Goal: Task Accomplishment & Management: Complete application form

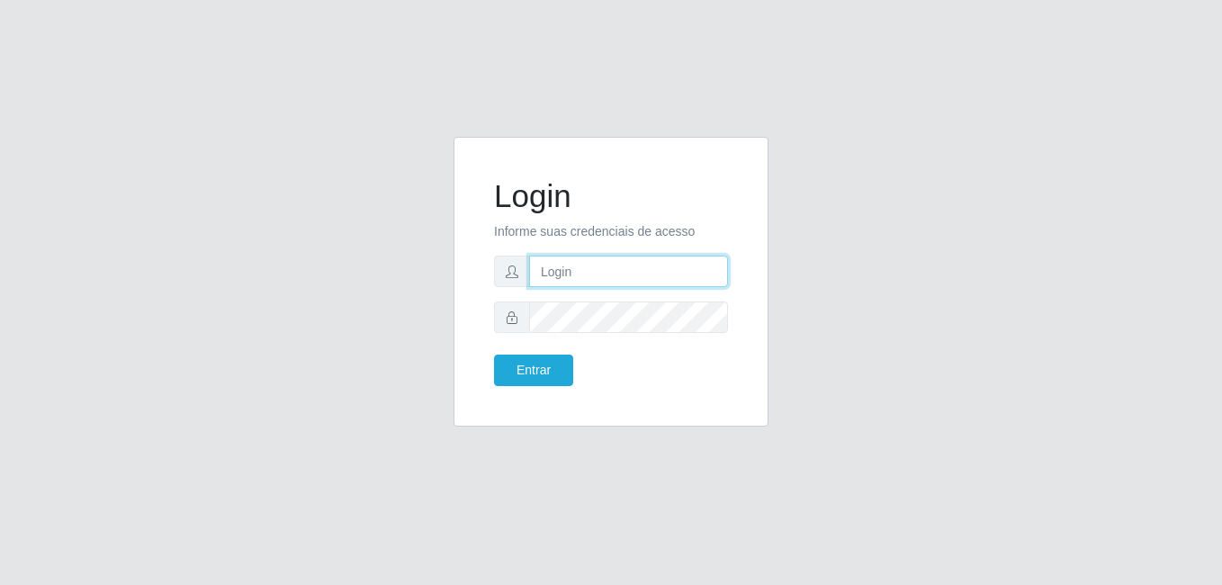
click at [552, 273] on input "text" at bounding box center [628, 271] width 199 height 31
type input "LucasBemais@B09"
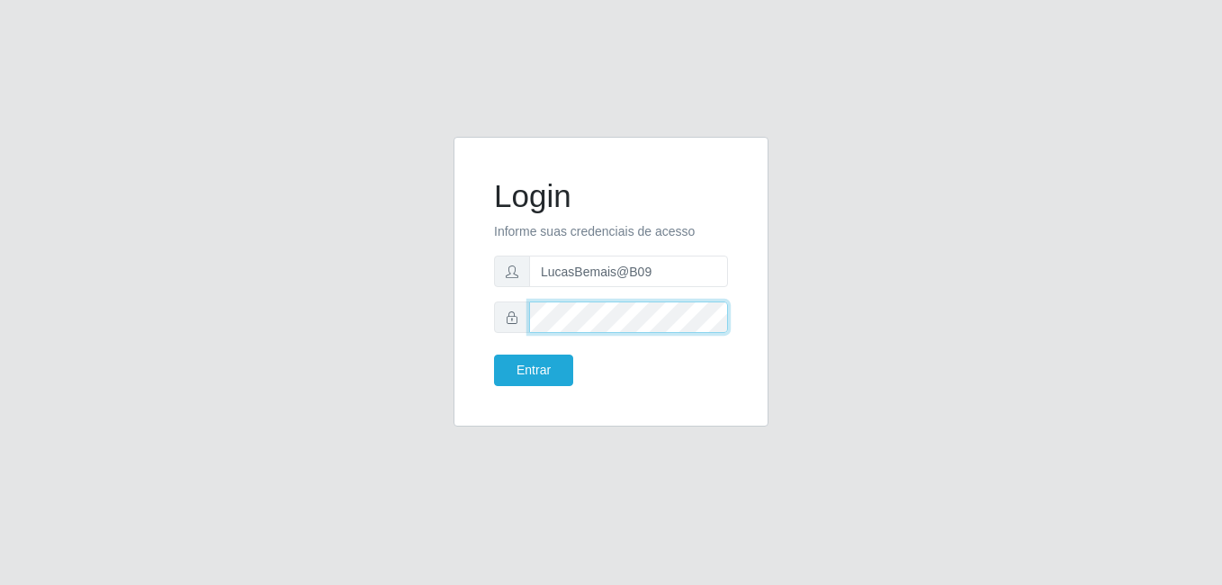
click at [494, 355] on button "Entrar" at bounding box center [533, 370] width 79 height 31
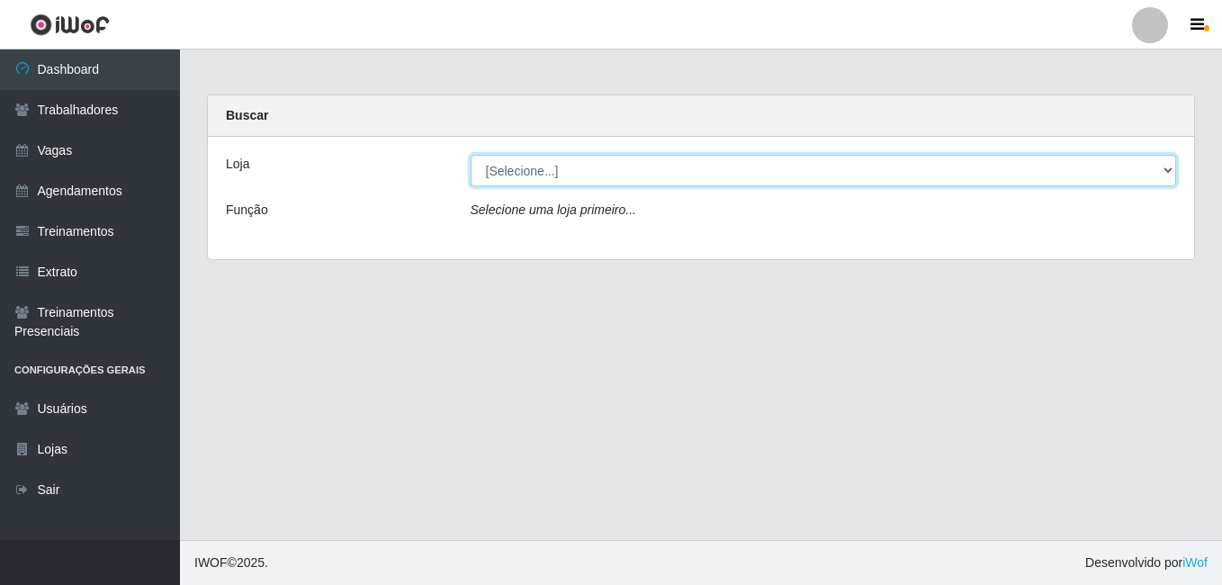
click at [507, 175] on select "[Selecione...] Bemais Supermercados - B9 Bessa" at bounding box center [824, 170] width 706 height 31
select select "410"
click at [471, 155] on select "[Selecione...] Bemais Supermercados - B9 Bessa" at bounding box center [824, 170] width 706 height 31
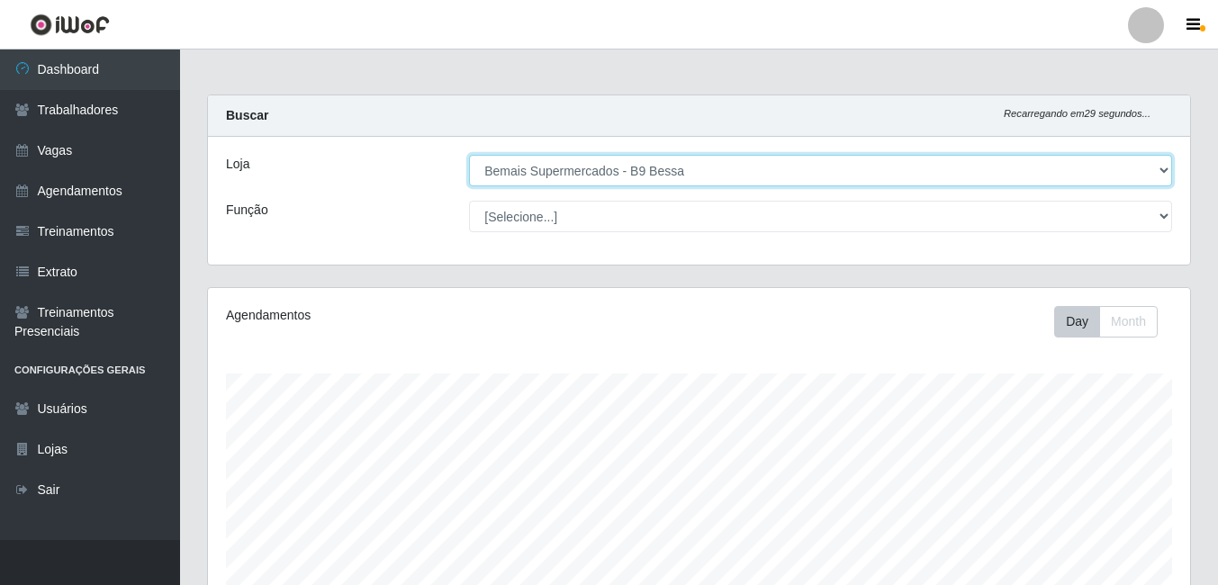
scroll to position [373, 982]
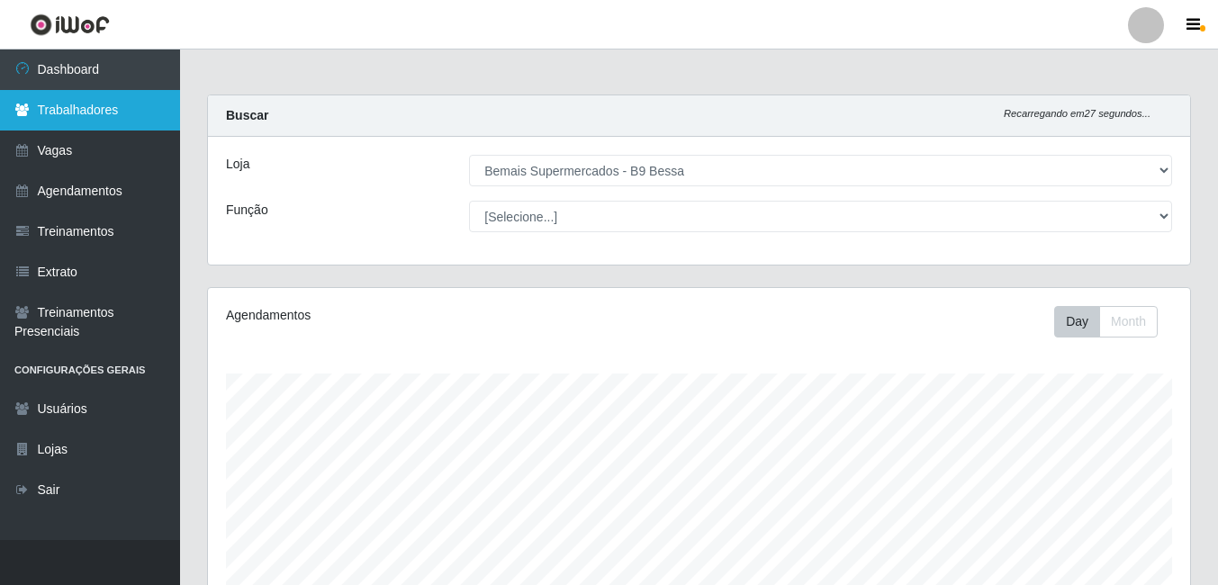
click at [125, 96] on link "Trabalhadores" at bounding box center [90, 110] width 180 height 40
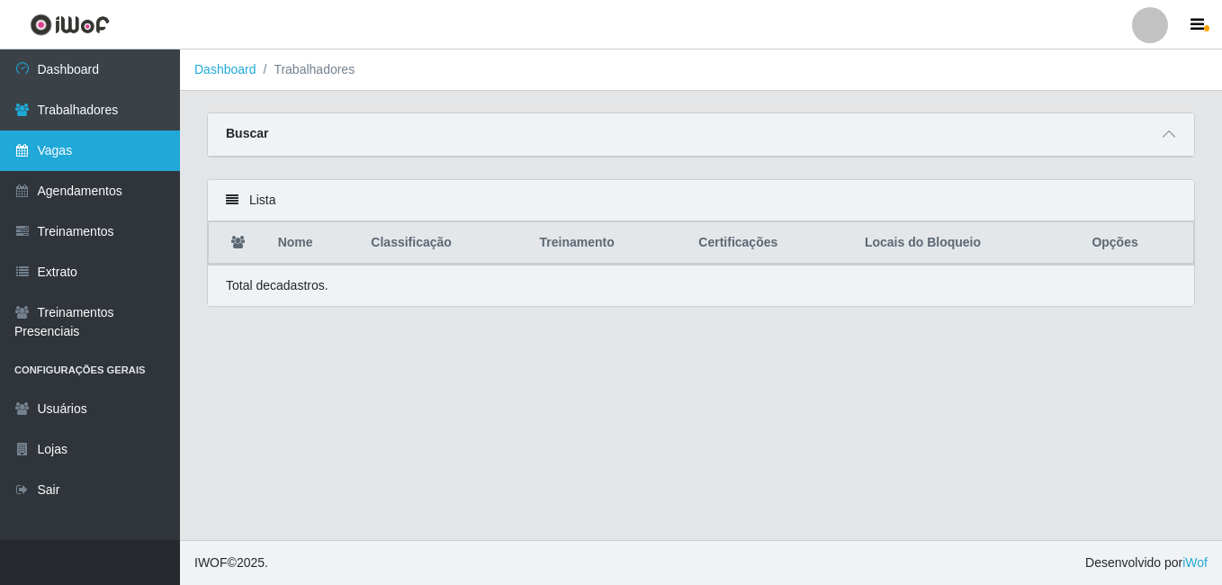
click at [38, 138] on link "Vagas" at bounding box center [90, 150] width 180 height 40
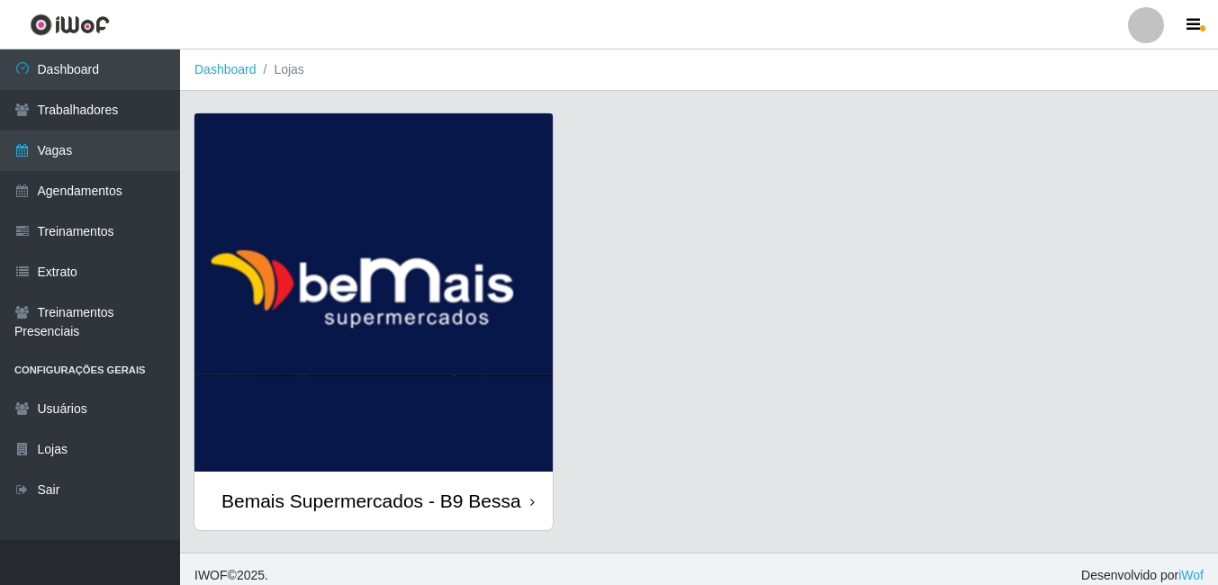
click at [231, 146] on img at bounding box center [373, 292] width 358 height 358
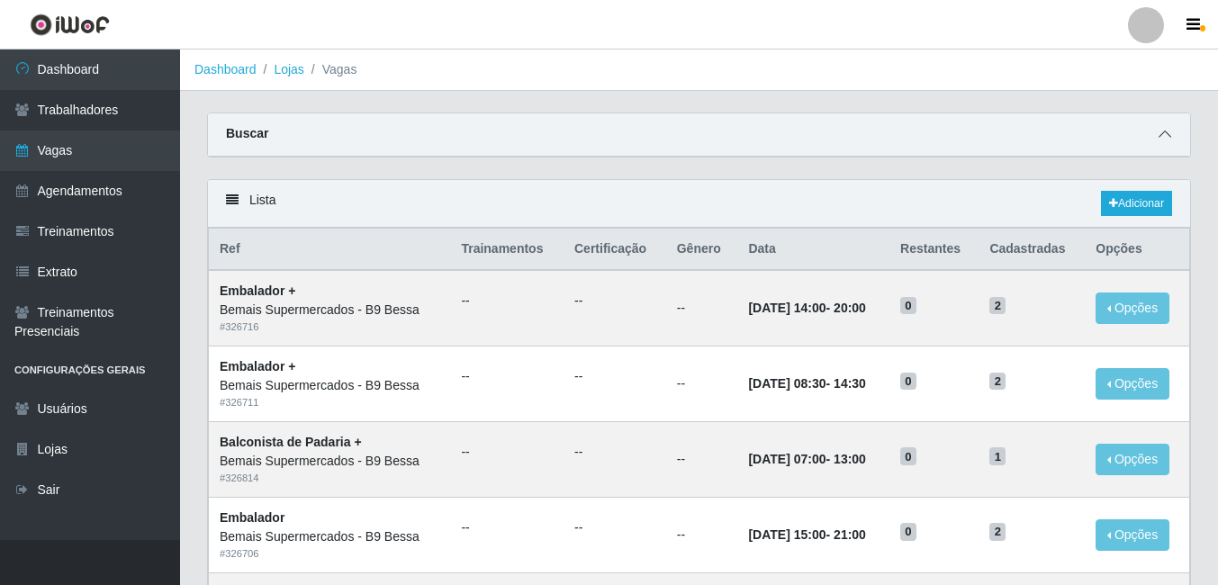
click at [1165, 131] on icon at bounding box center [1164, 134] width 13 height 13
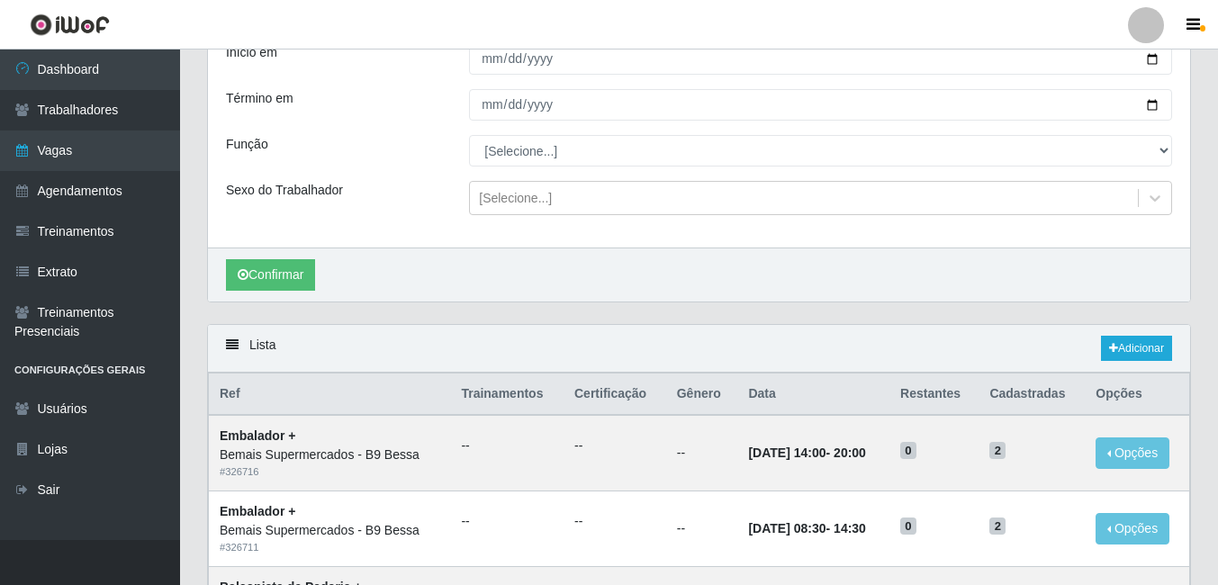
scroll to position [90, 0]
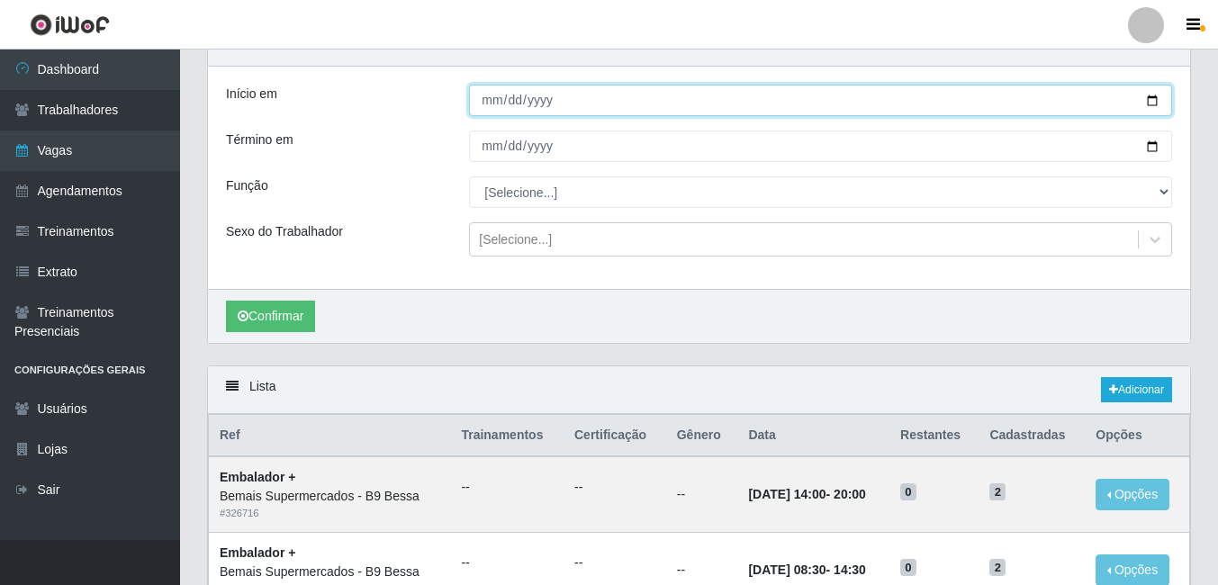
click at [1155, 103] on input "Início em" at bounding box center [820, 100] width 703 height 31
type input "[DATE]"
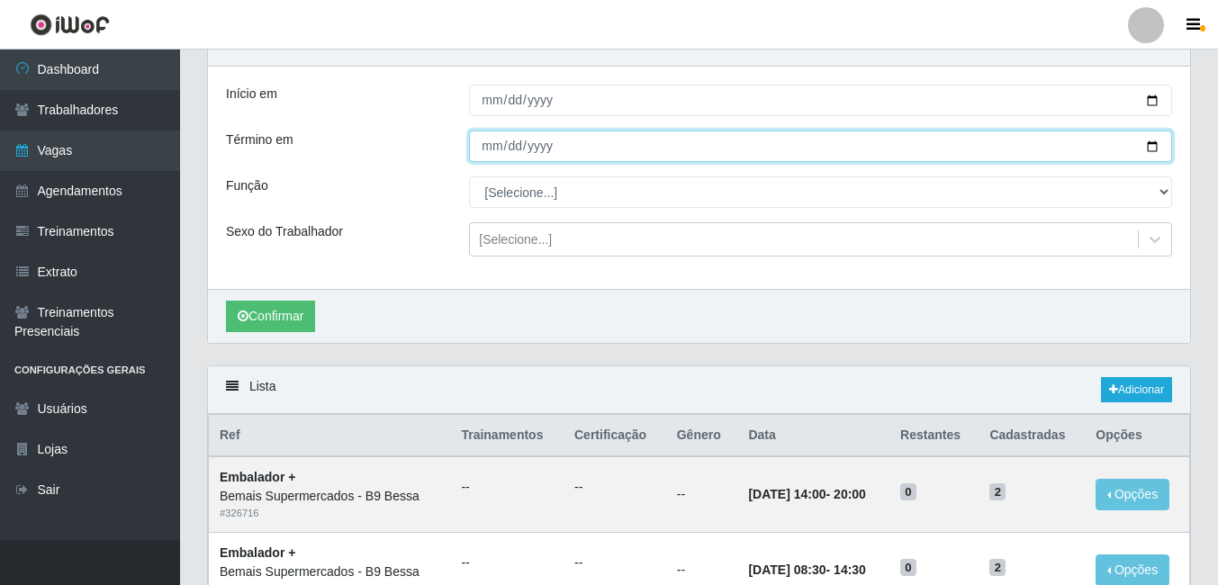
click at [1151, 147] on input "Término em" at bounding box center [820, 145] width 703 height 31
type input "[DATE]"
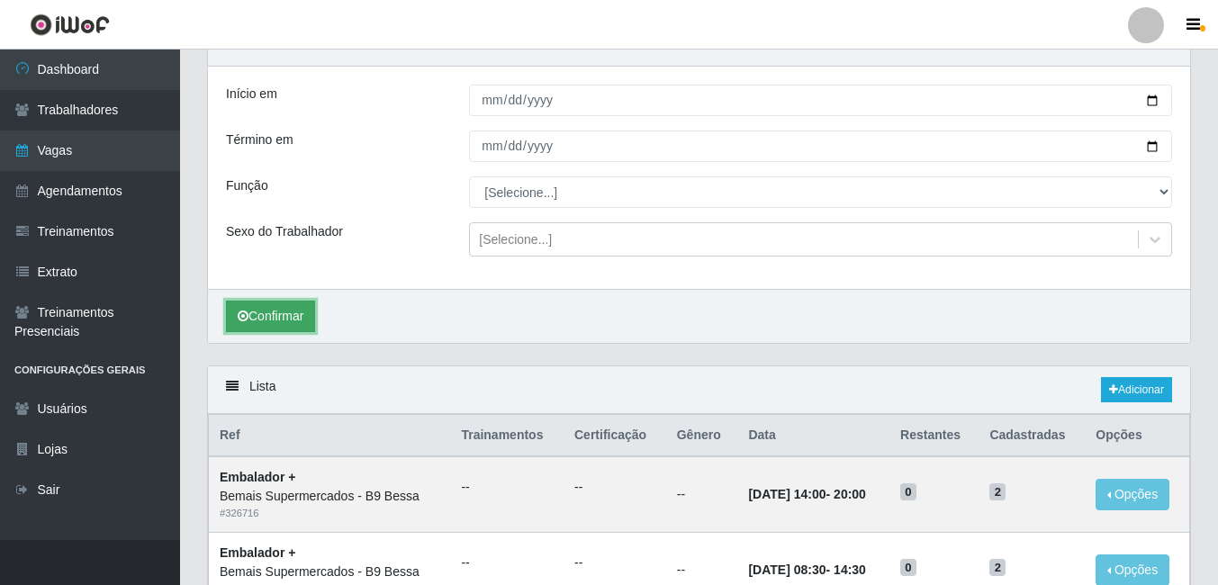
click at [265, 317] on button "Confirmar" at bounding box center [270, 316] width 89 height 31
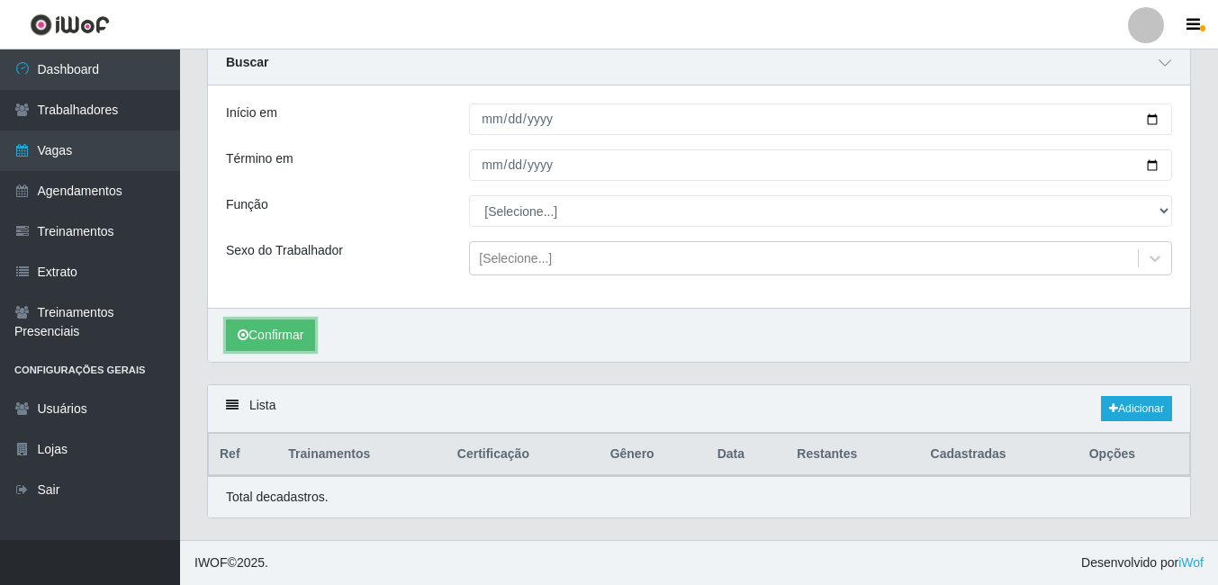
scroll to position [90, 0]
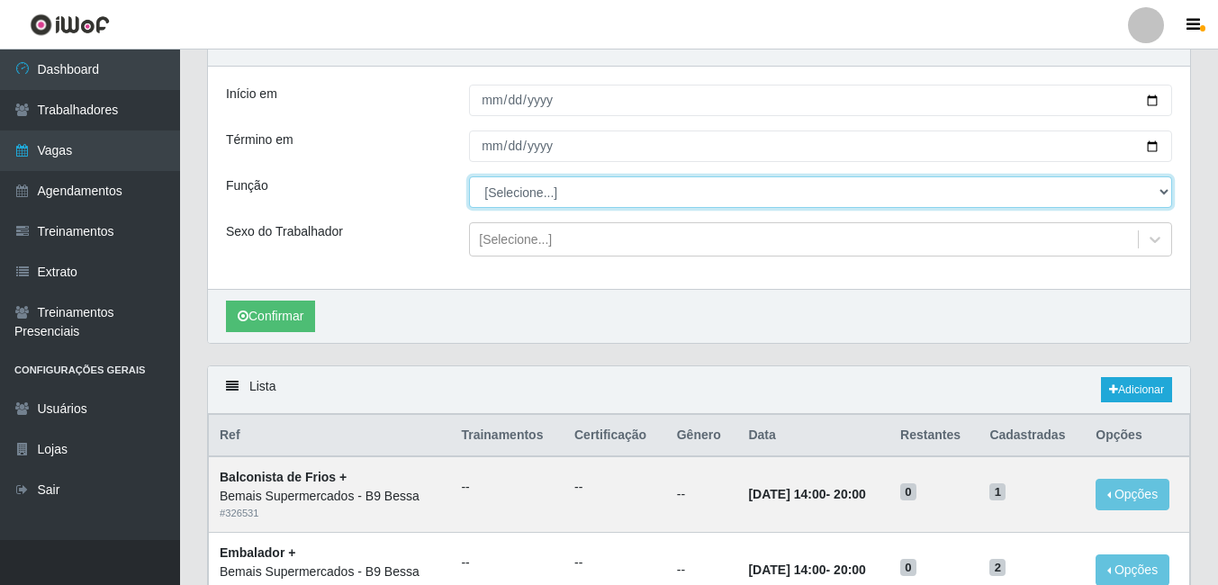
click at [530, 189] on select "[Selecione...] ASG ASG + ASG ++ Auxiliar de Estoque Auxiliar de [GEOGRAPHIC_DAT…" at bounding box center [820, 191] width 703 height 31
click at [523, 184] on select "[Selecione...] ASG ASG + ASG ++ Auxiliar de Estoque Auxiliar de [GEOGRAPHIC_DAT…" at bounding box center [820, 191] width 703 height 31
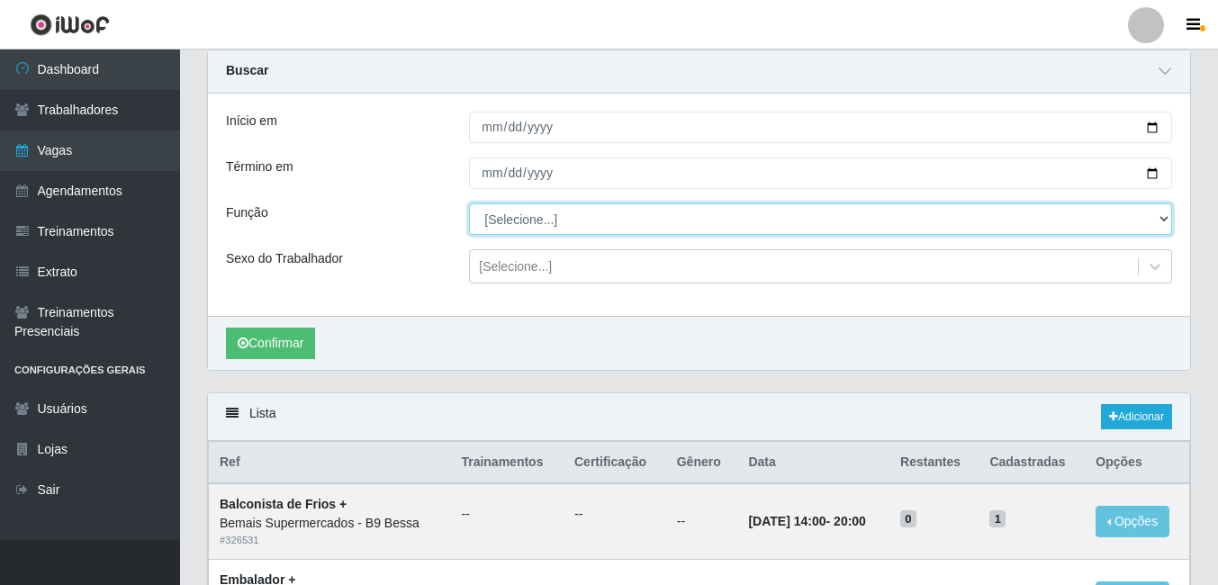
scroll to position [58, 0]
